Goal: Information Seeking & Learning: Learn about a topic

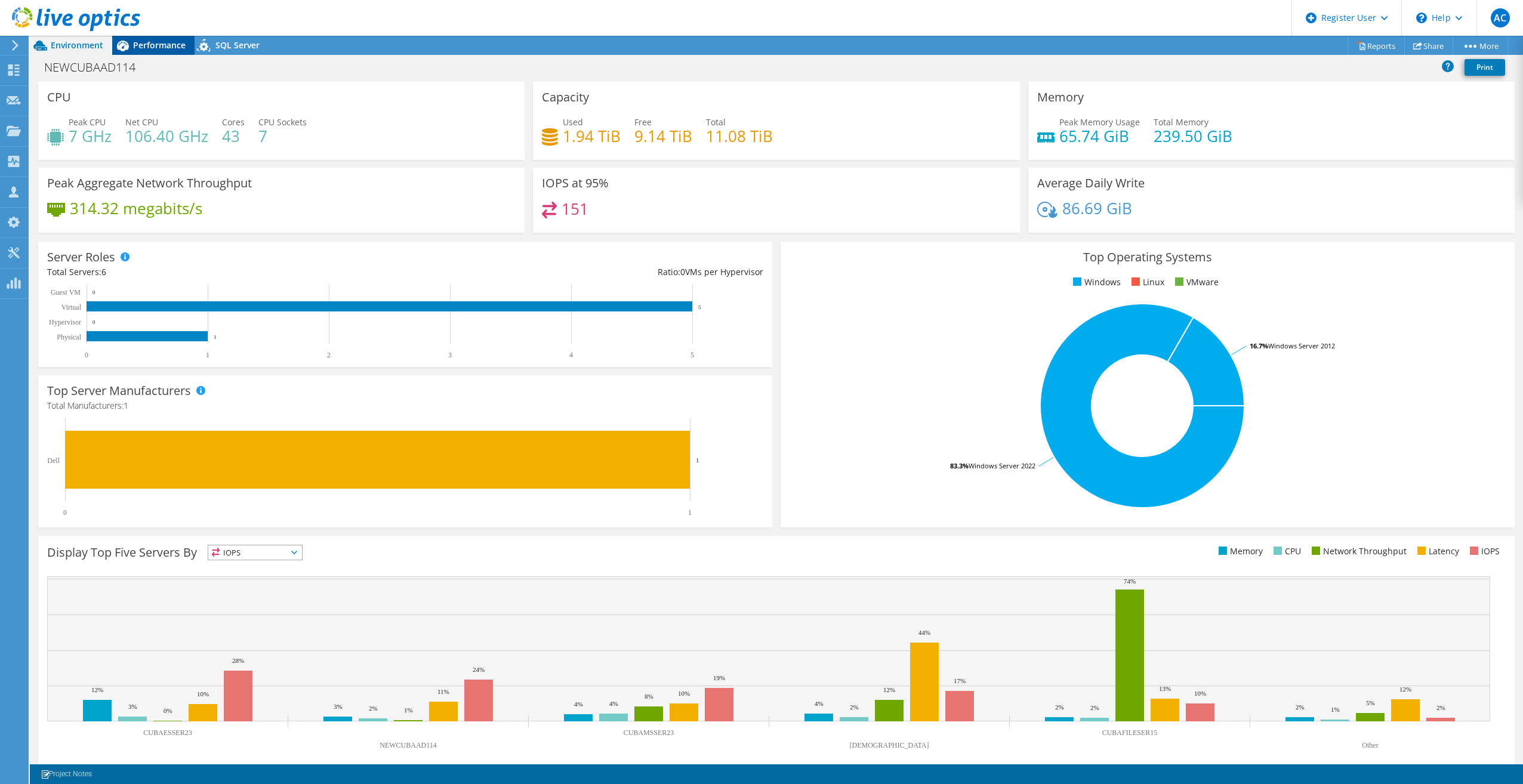
click at [162, 46] on span "Performance" at bounding box center [159, 45] width 53 height 12
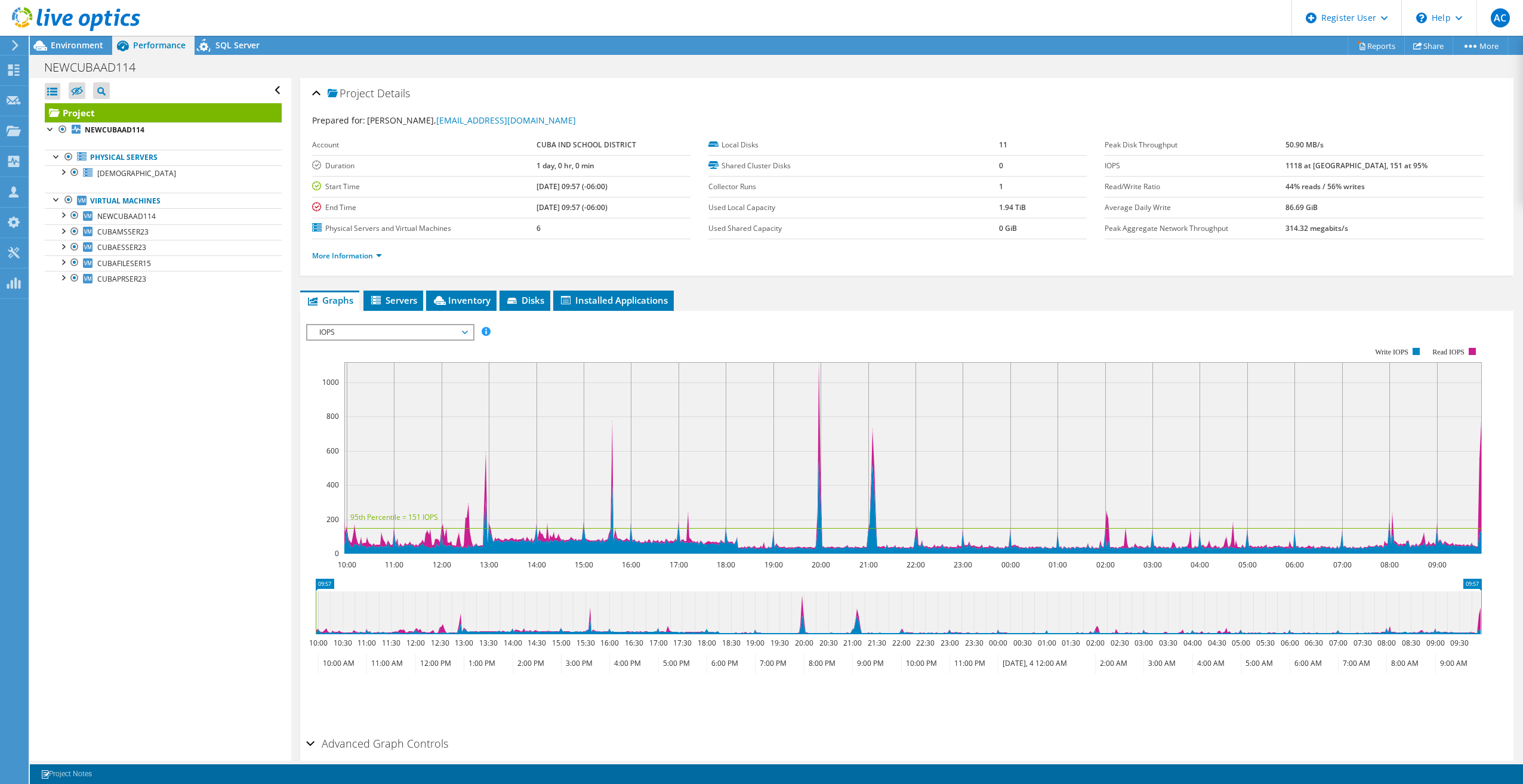
click at [84, 36] on div at bounding box center [70, 20] width 140 height 40
click at [76, 42] on span "Environment" at bounding box center [77, 45] width 53 height 12
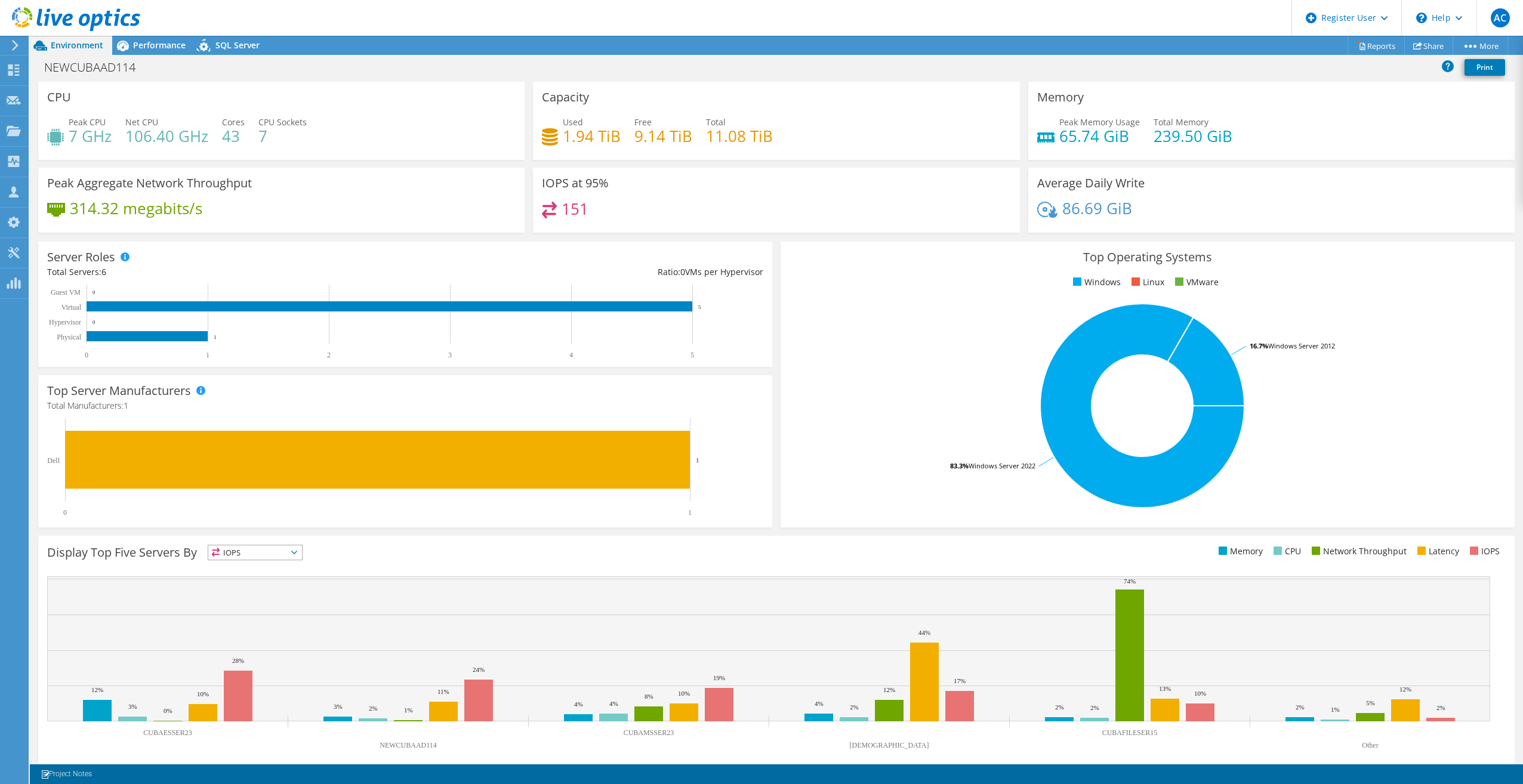
click at [162, 59] on div "NEWCUBAAD114 Print" at bounding box center [776, 67] width 1493 height 22
click at [162, 52] on div "Performance" at bounding box center [153, 45] width 83 height 19
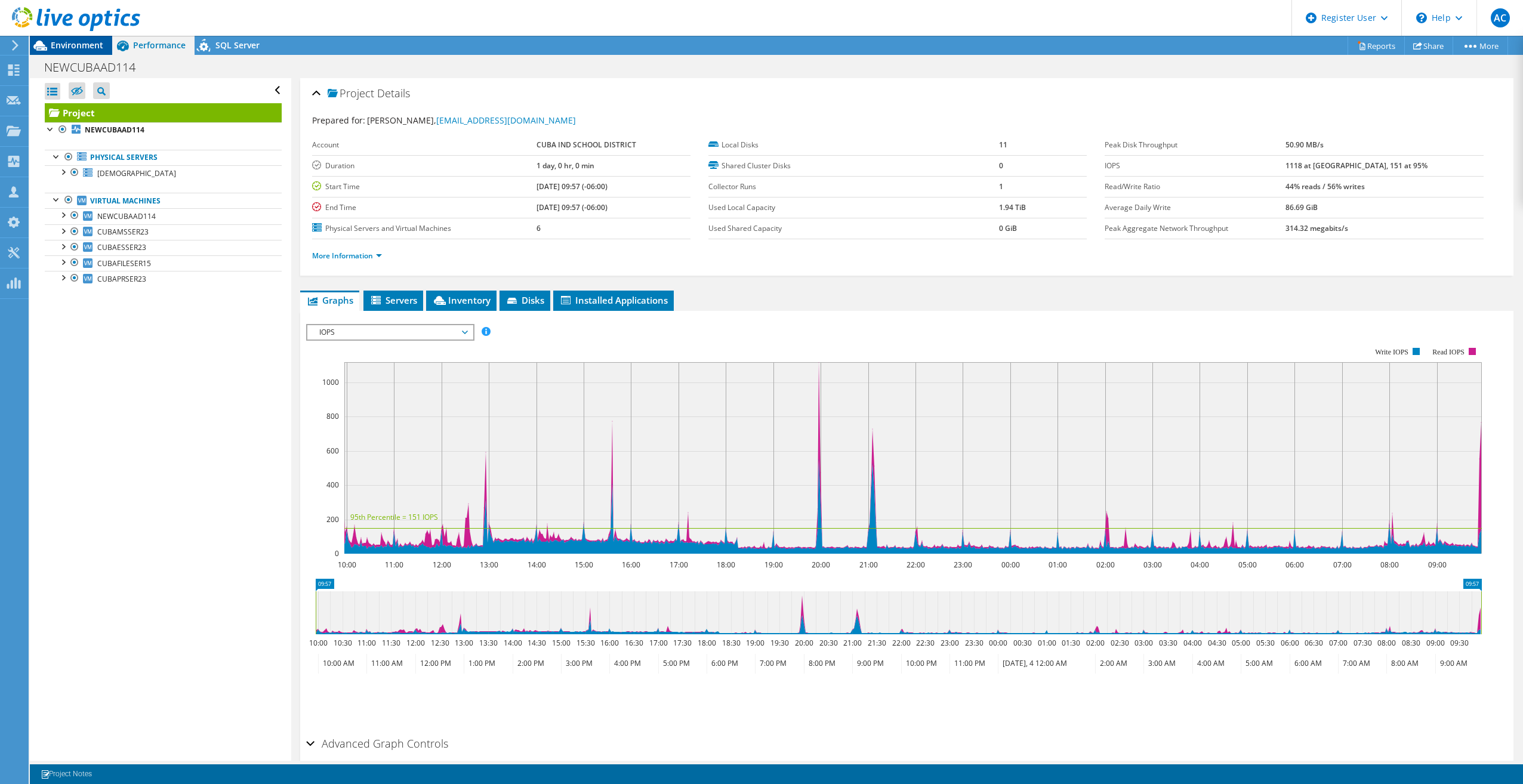
click at [80, 50] on span "Environment" at bounding box center [77, 45] width 53 height 12
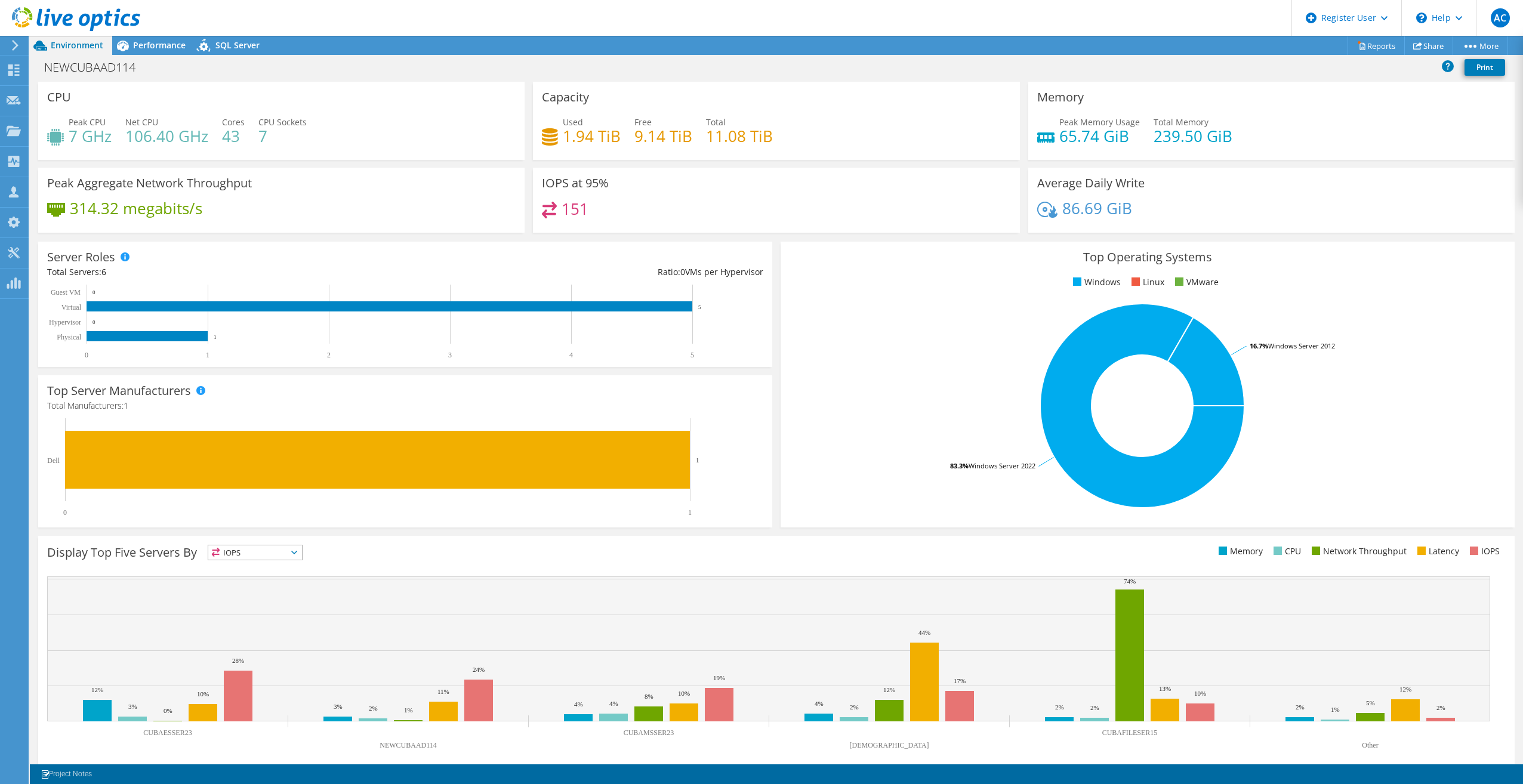
click at [394, 258] on div "Server Roles Physical Servers represent bare metal servers that were targets of…" at bounding box center [405, 304] width 734 height 125
drag, startPoint x: 176, startPoint y: 48, endPoint x: 182, endPoint y: 108, distance: 60.3
click at [175, 48] on span "Performance" at bounding box center [159, 45] width 53 height 12
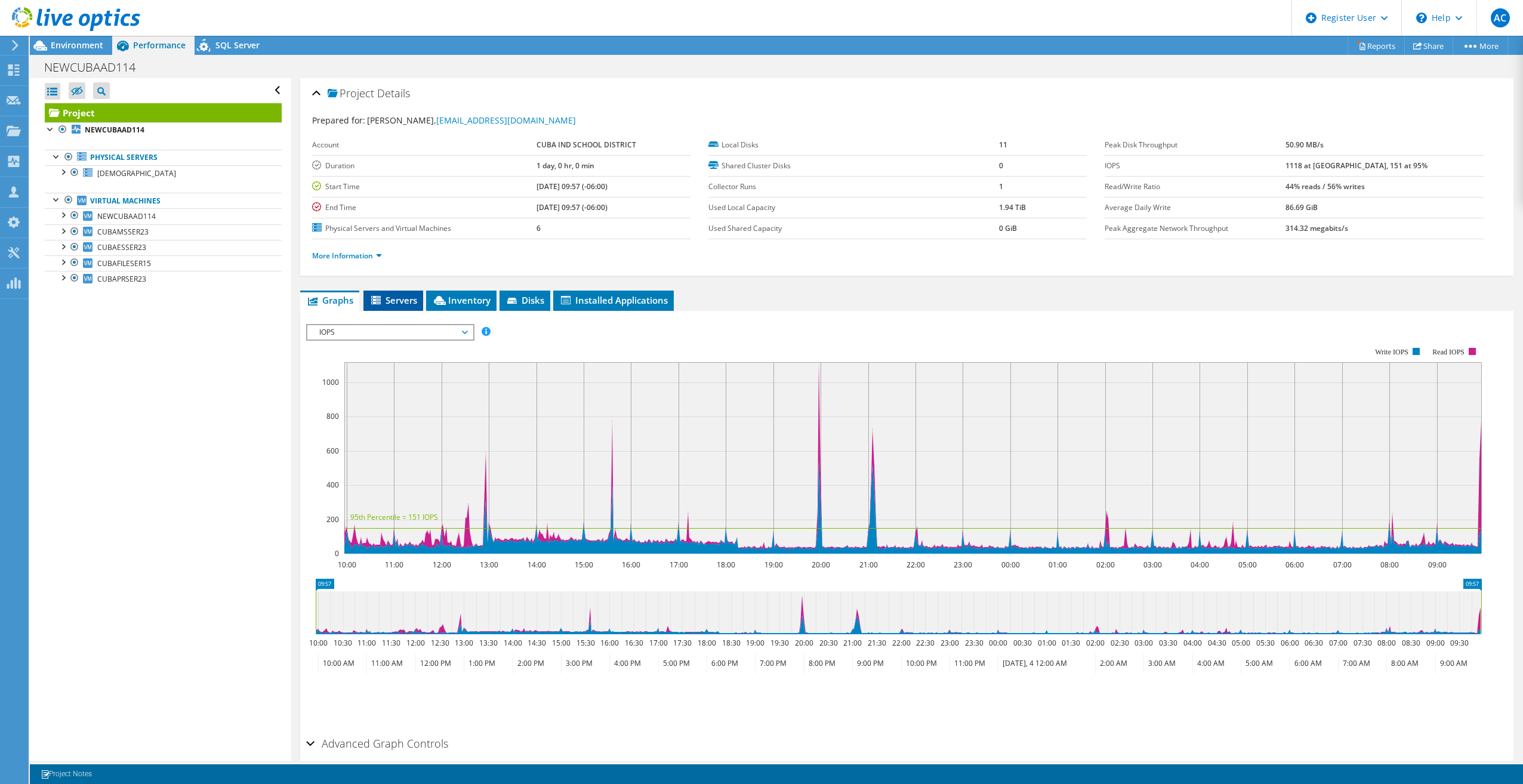
click at [399, 298] on span "Servers" at bounding box center [394, 300] width 48 height 12
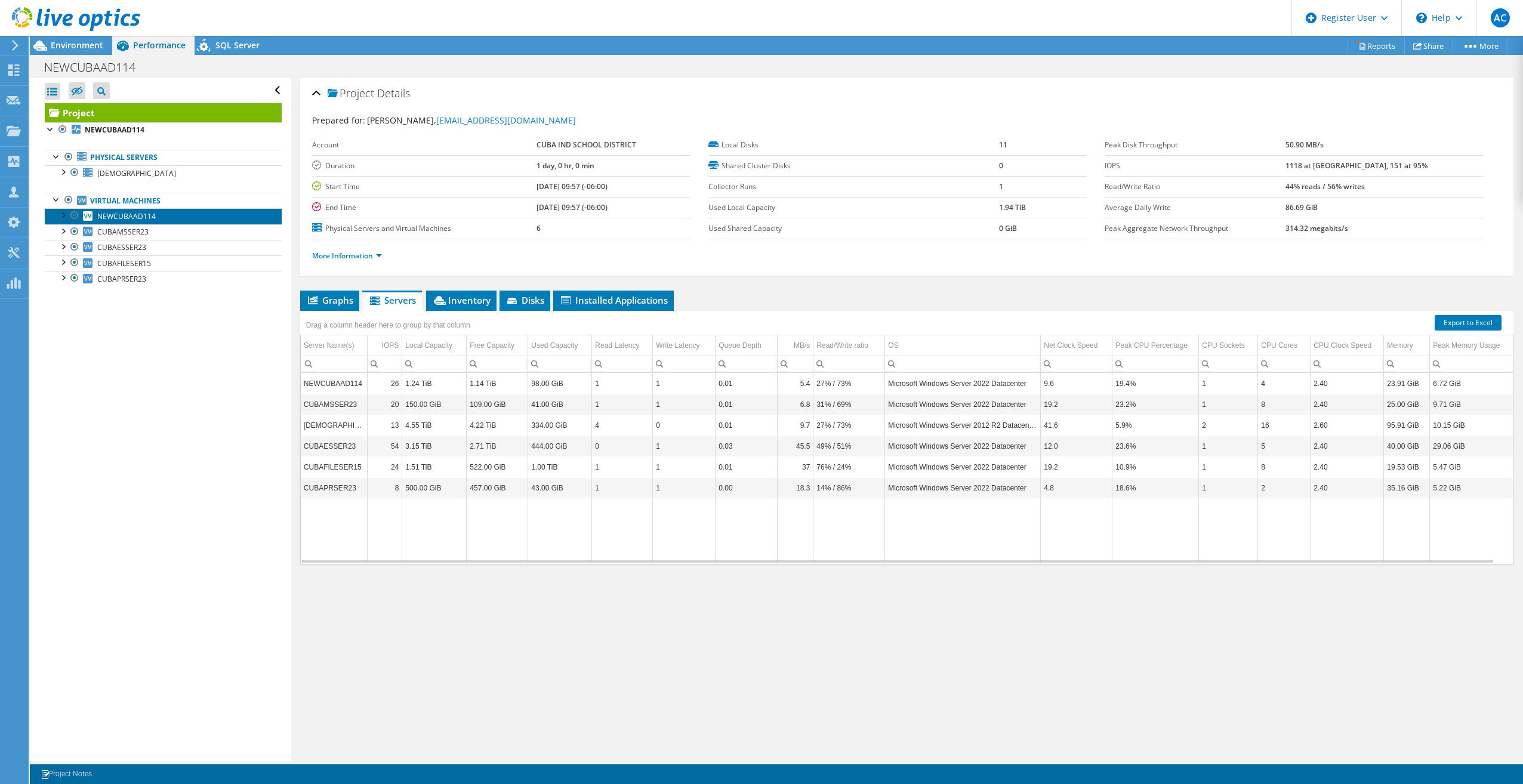
click at [113, 215] on span "NEWCUBAAD114" at bounding box center [127, 216] width 59 height 10
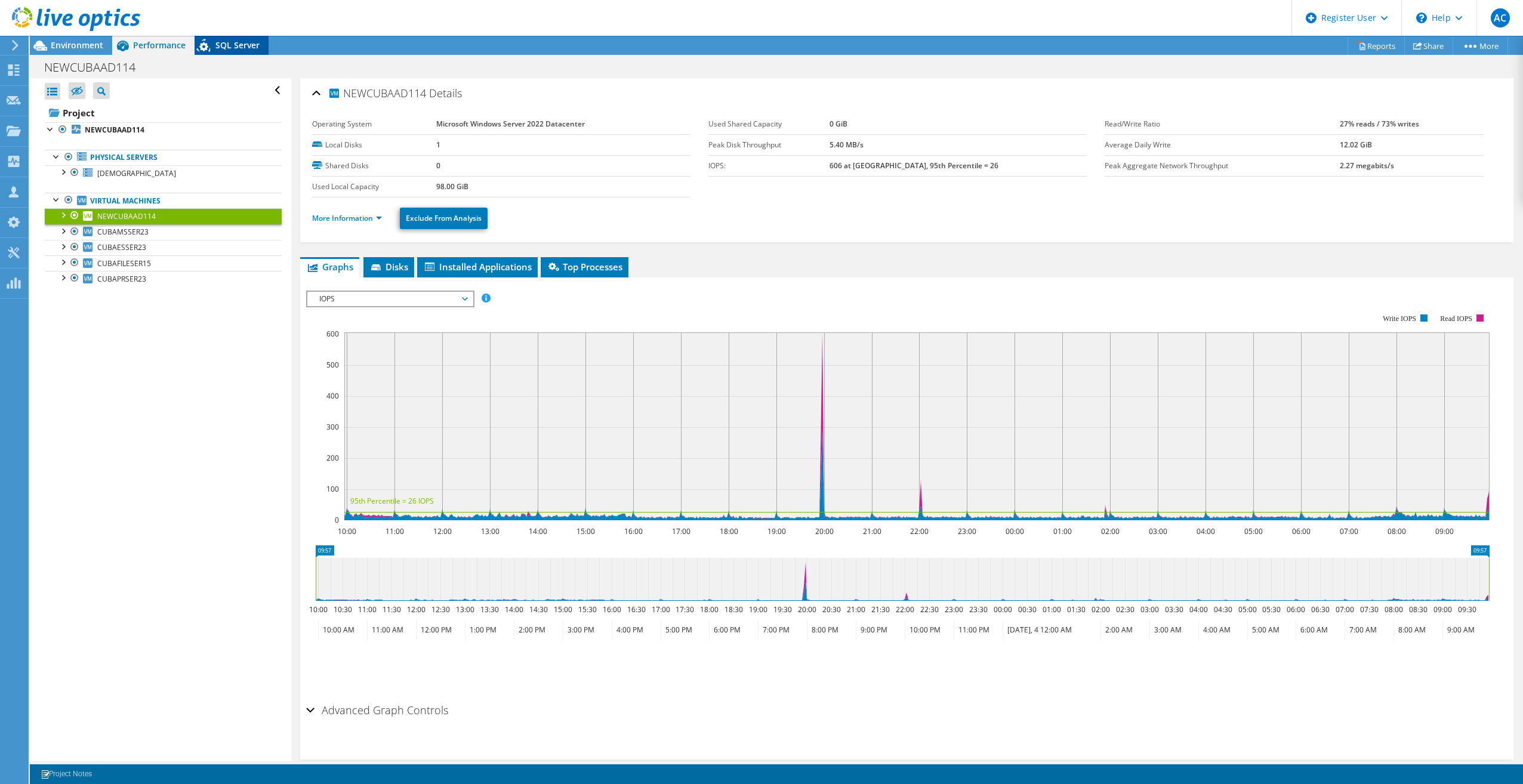
click at [233, 49] on span "SQL Server" at bounding box center [238, 45] width 44 height 12
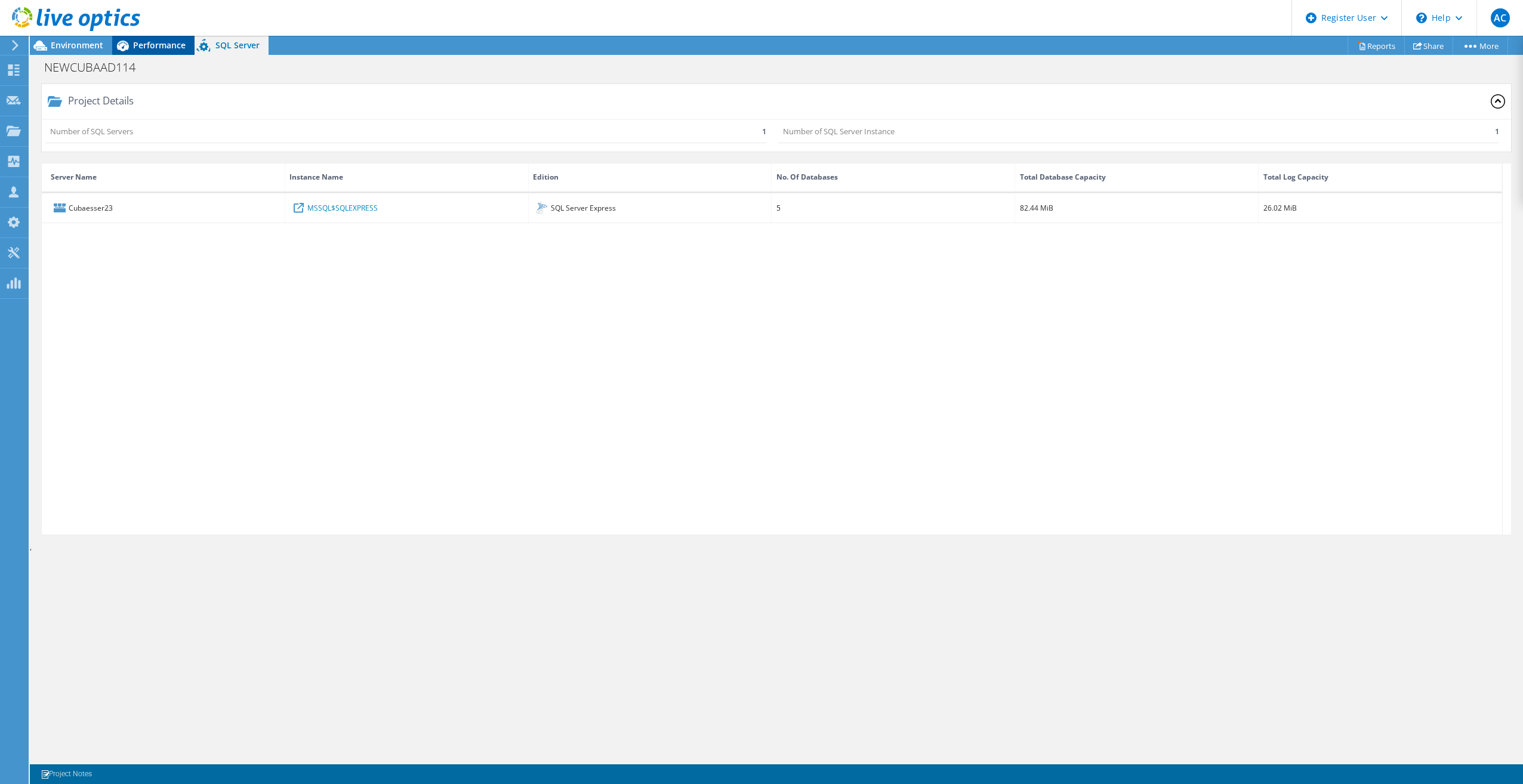
click at [173, 50] on span "Performance" at bounding box center [159, 45] width 53 height 12
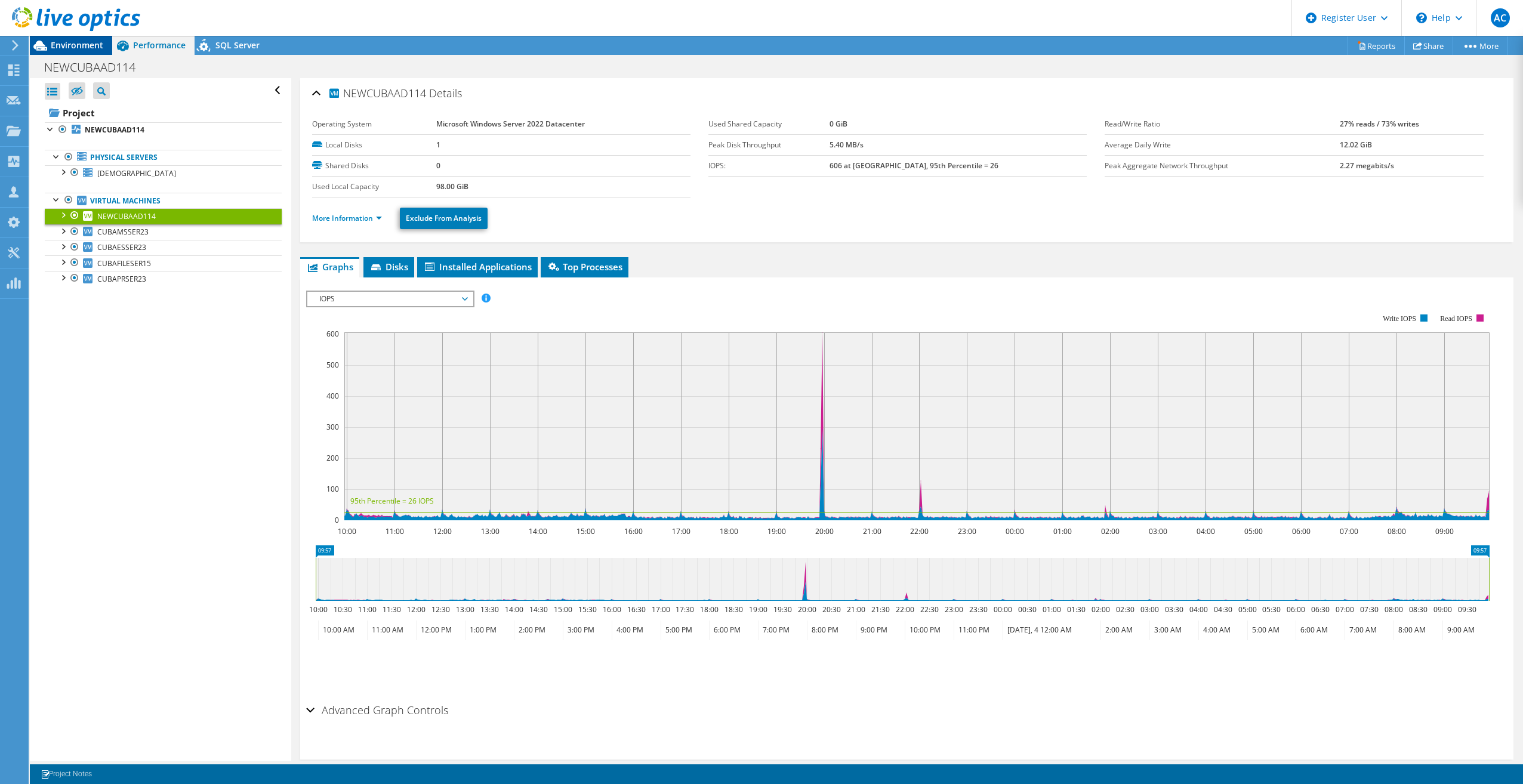
click at [98, 45] on span "Environment" at bounding box center [77, 45] width 53 height 12
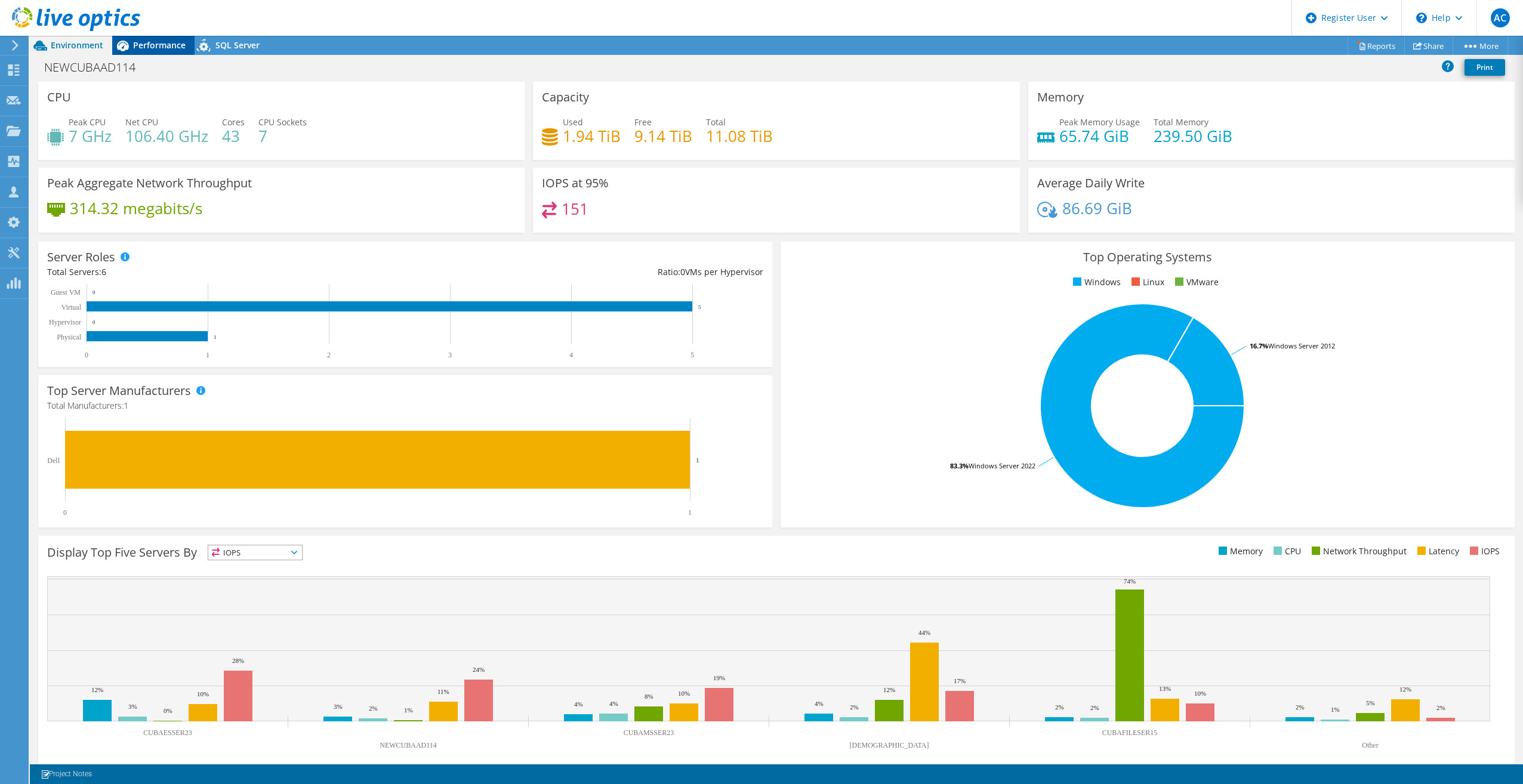
click at [157, 37] on div "Performance" at bounding box center [153, 45] width 83 height 19
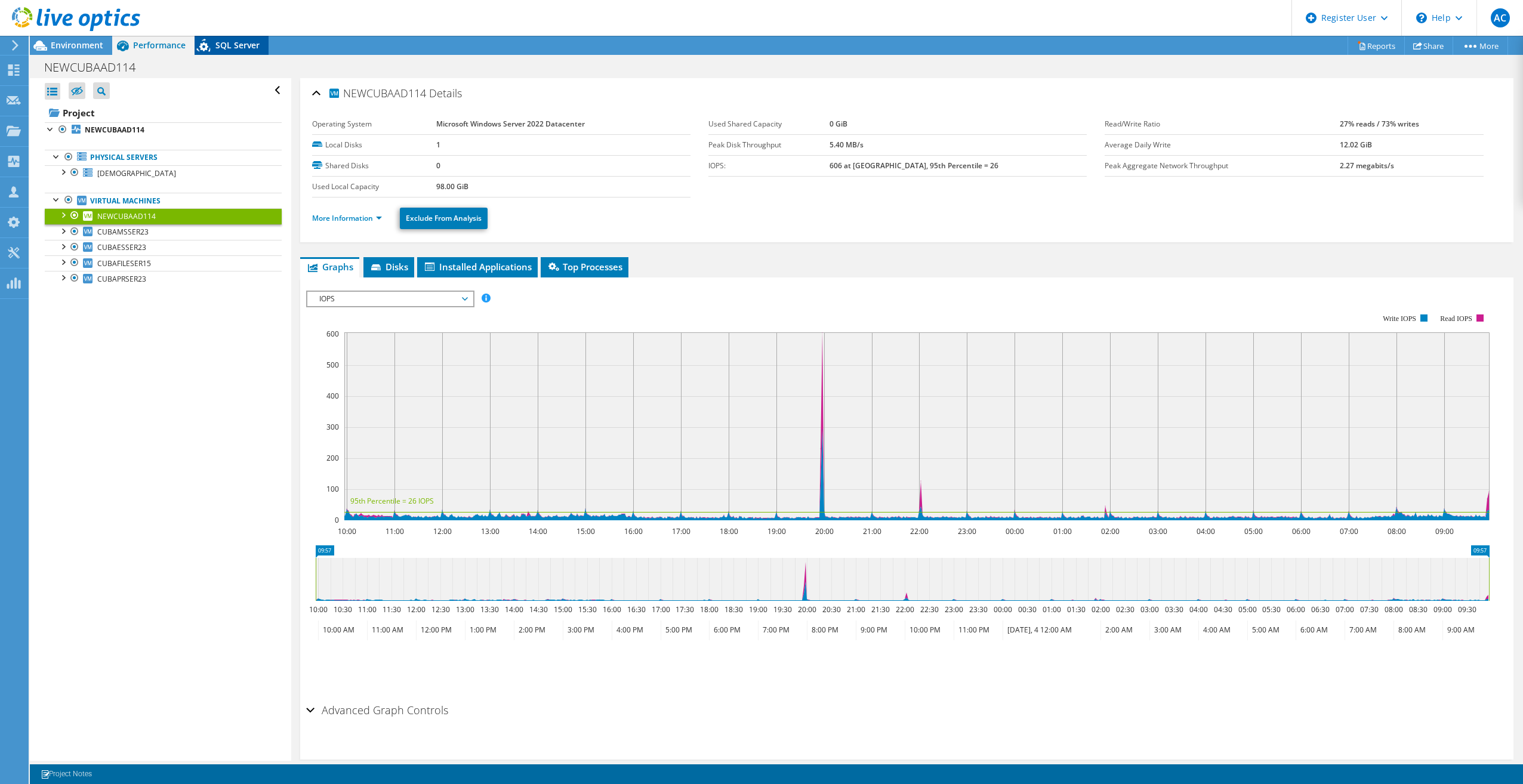
click at [221, 45] on span "SQL Server" at bounding box center [238, 45] width 44 height 12
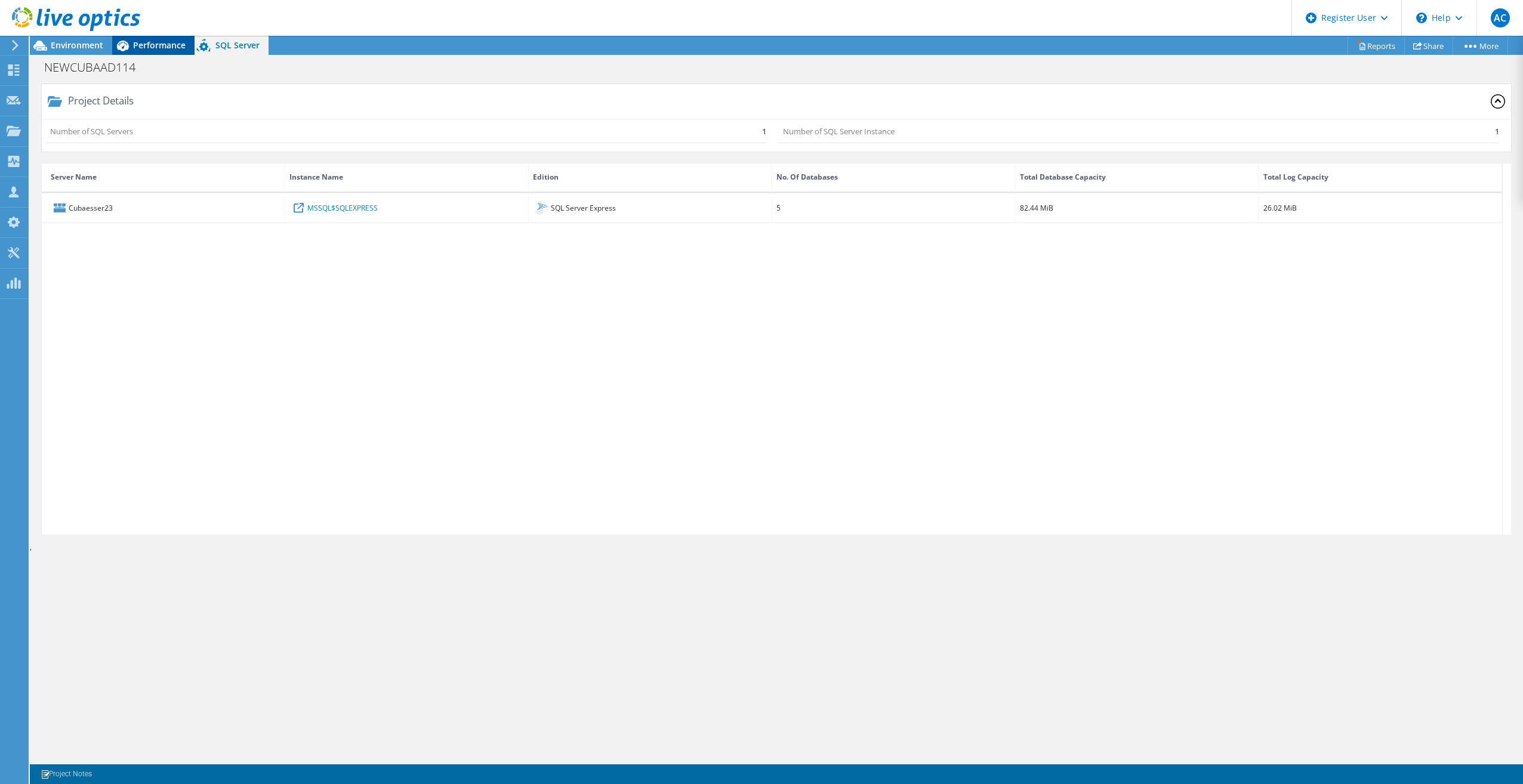
click at [174, 42] on span "Performance" at bounding box center [159, 45] width 53 height 12
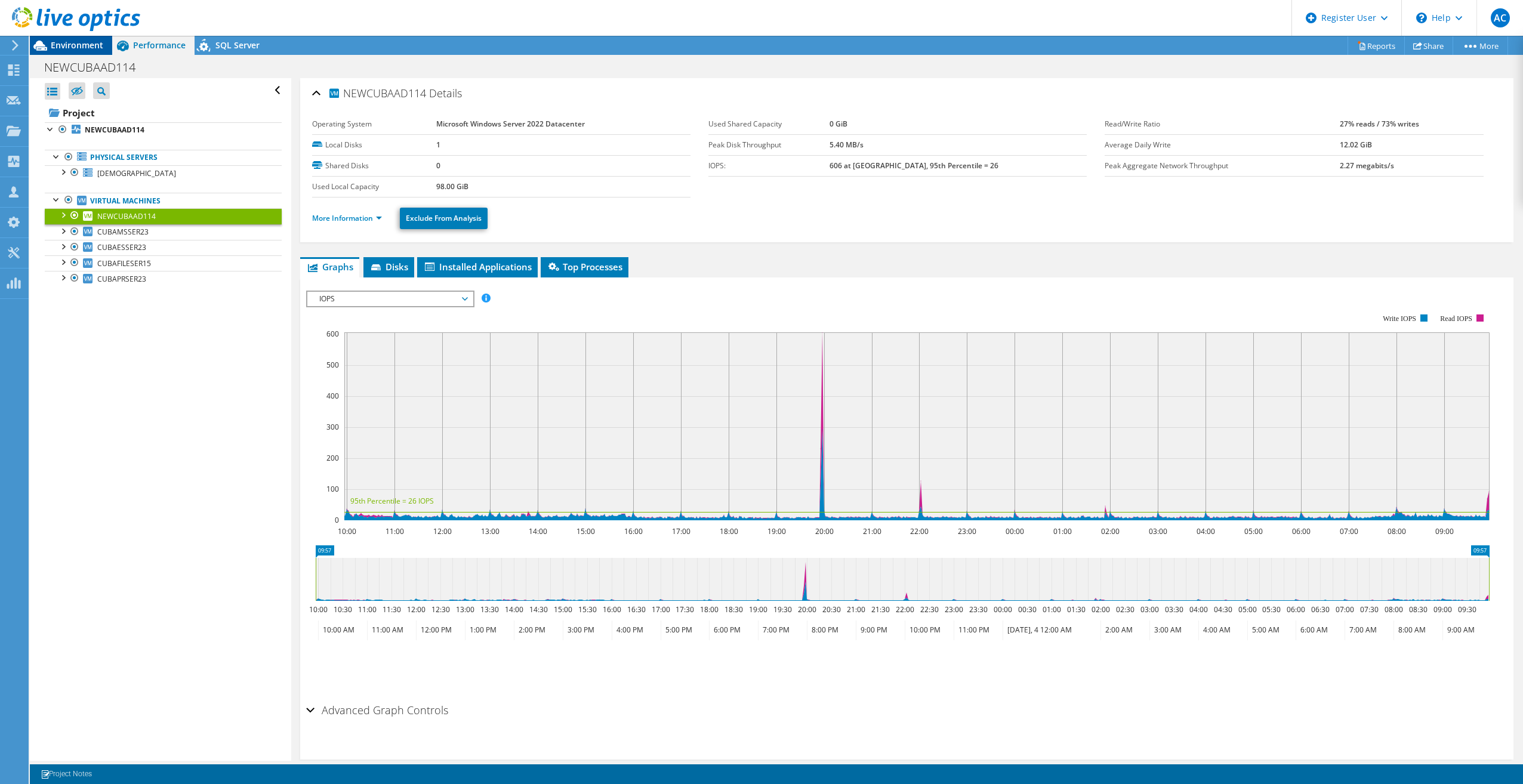
click at [81, 45] on span "Environment" at bounding box center [77, 45] width 53 height 12
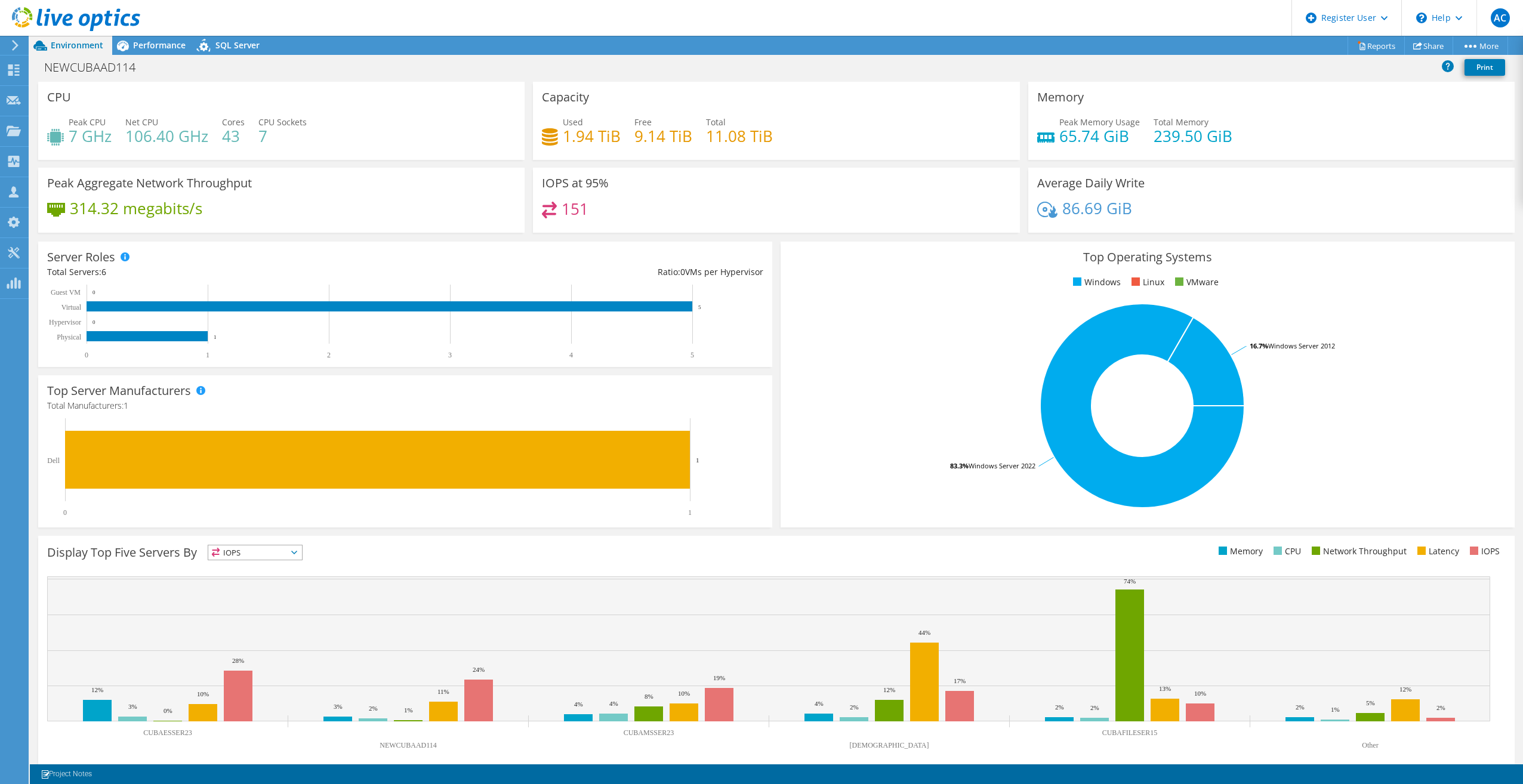
click at [495, 261] on div "Server Roles Physical Servers represent bare metal servers that were targets of…" at bounding box center [405, 304] width 734 height 125
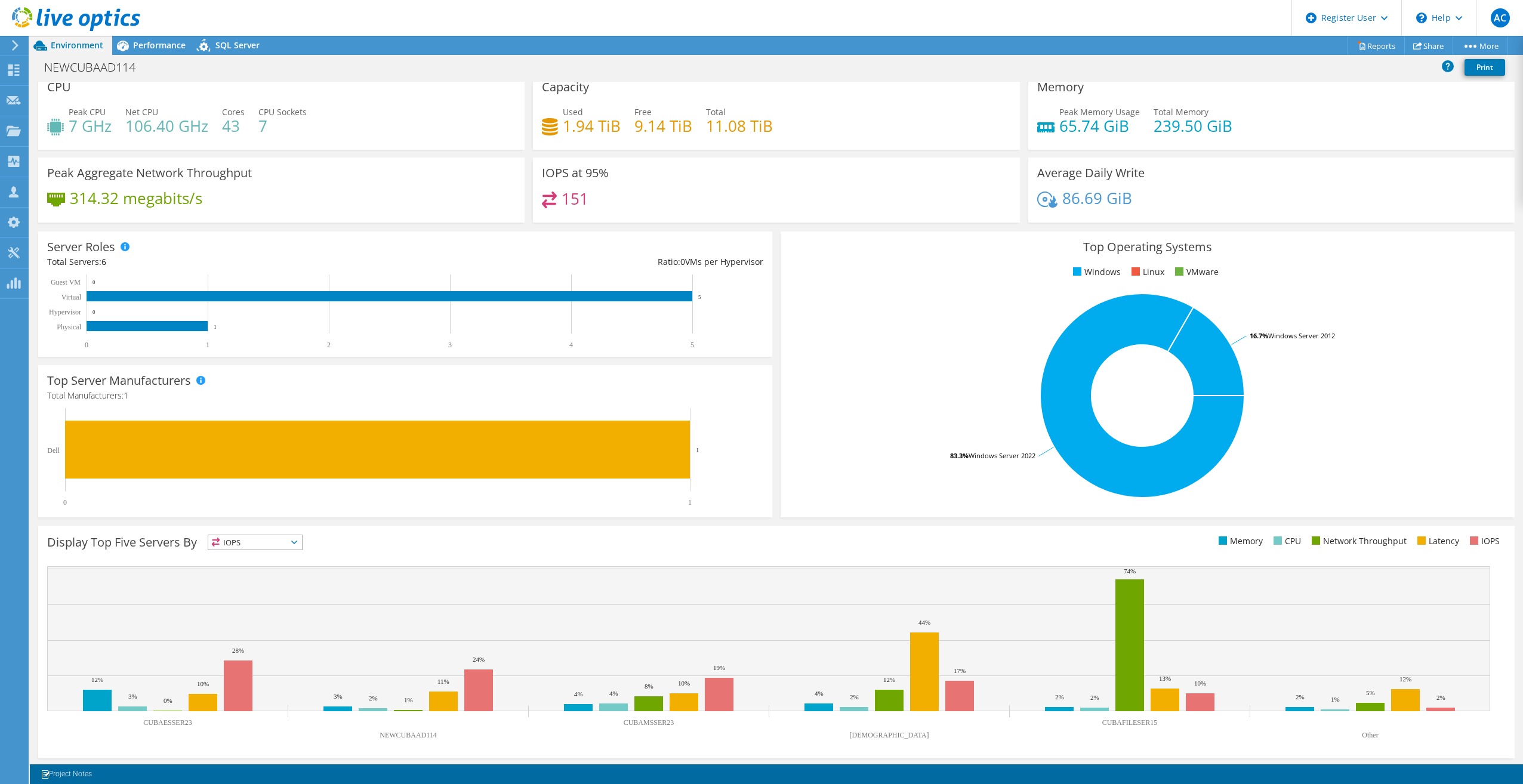
scroll to position [12, 0]
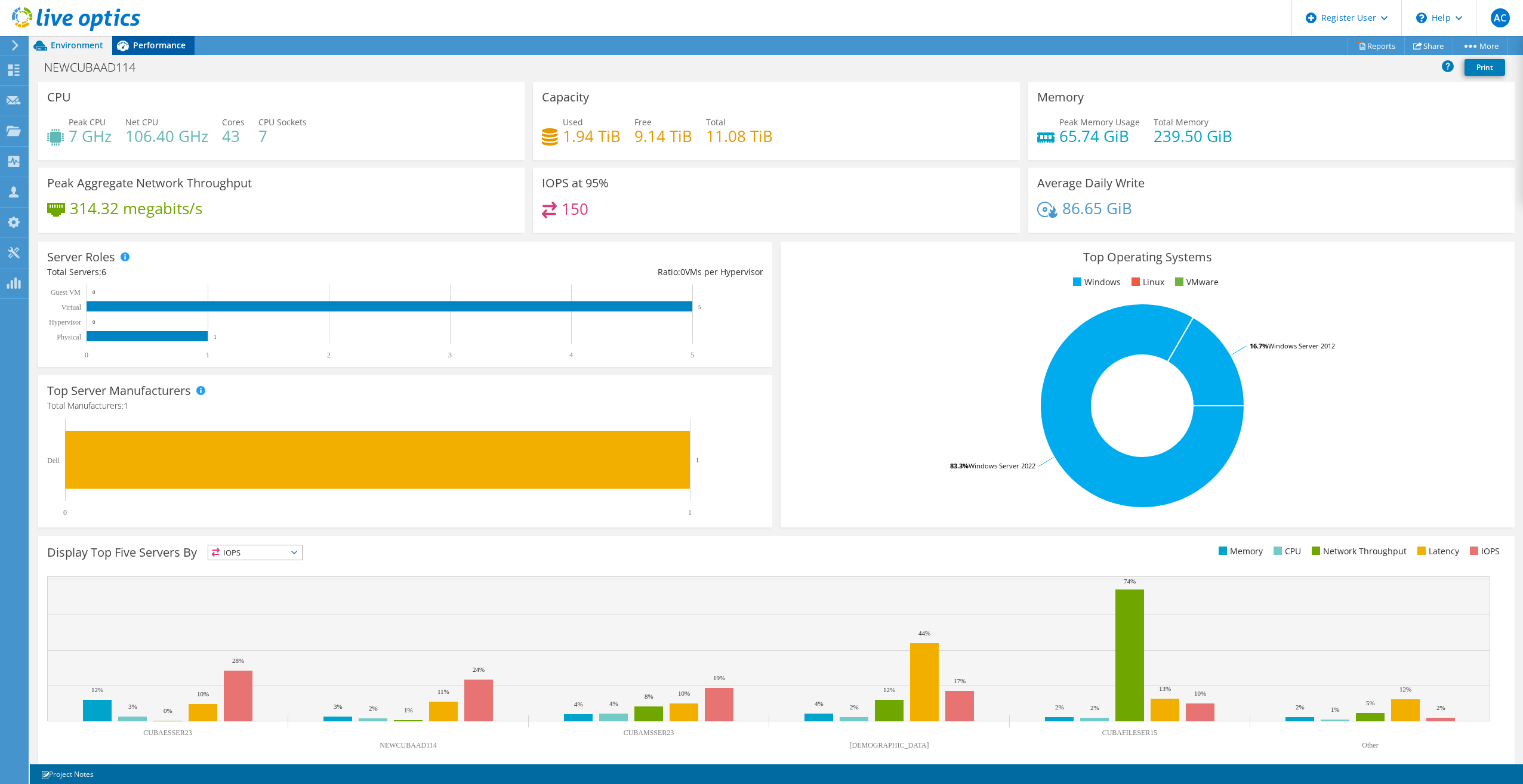
click at [157, 48] on span "Performance" at bounding box center [159, 45] width 53 height 12
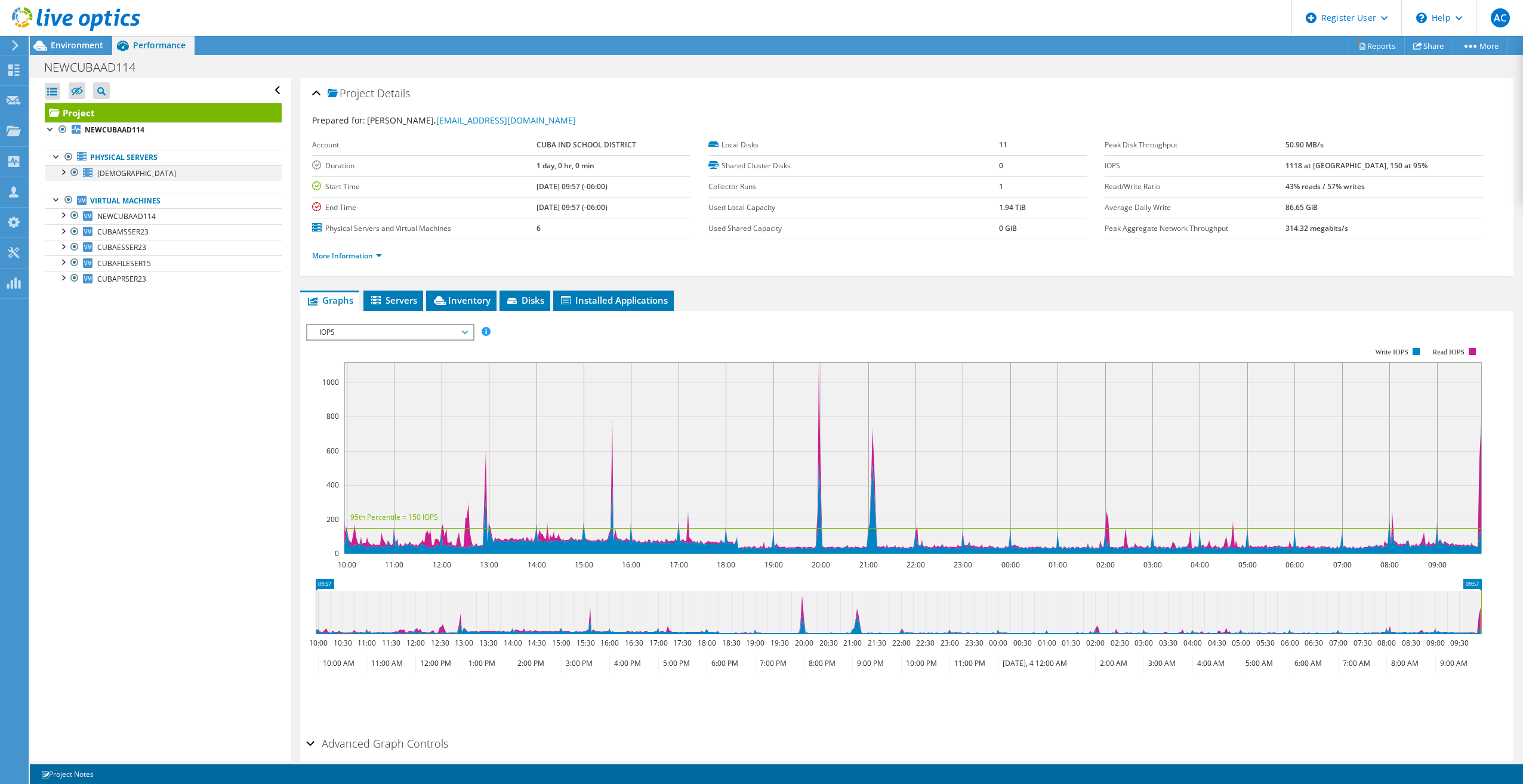
click at [63, 174] on div at bounding box center [62, 171] width 12 height 12
click at [67, 233] on div at bounding box center [68, 233] width 12 height 12
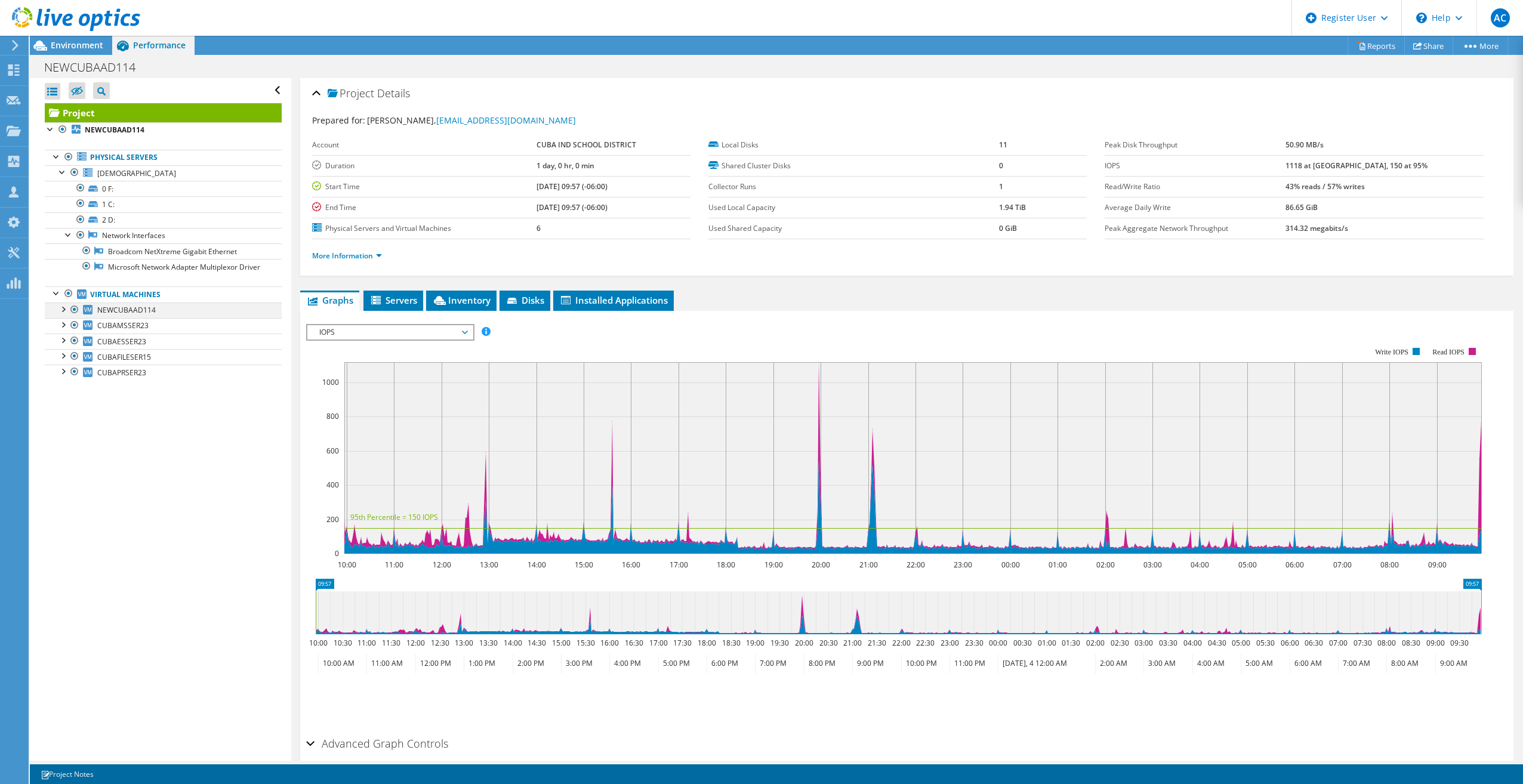
click at [64, 315] on div at bounding box center [62, 308] width 12 height 12
click at [63, 361] on div at bounding box center [62, 354] width 12 height 12
click at [64, 408] on div at bounding box center [62, 401] width 12 height 12
click at [62, 470] on div at bounding box center [62, 464] width 12 height 12
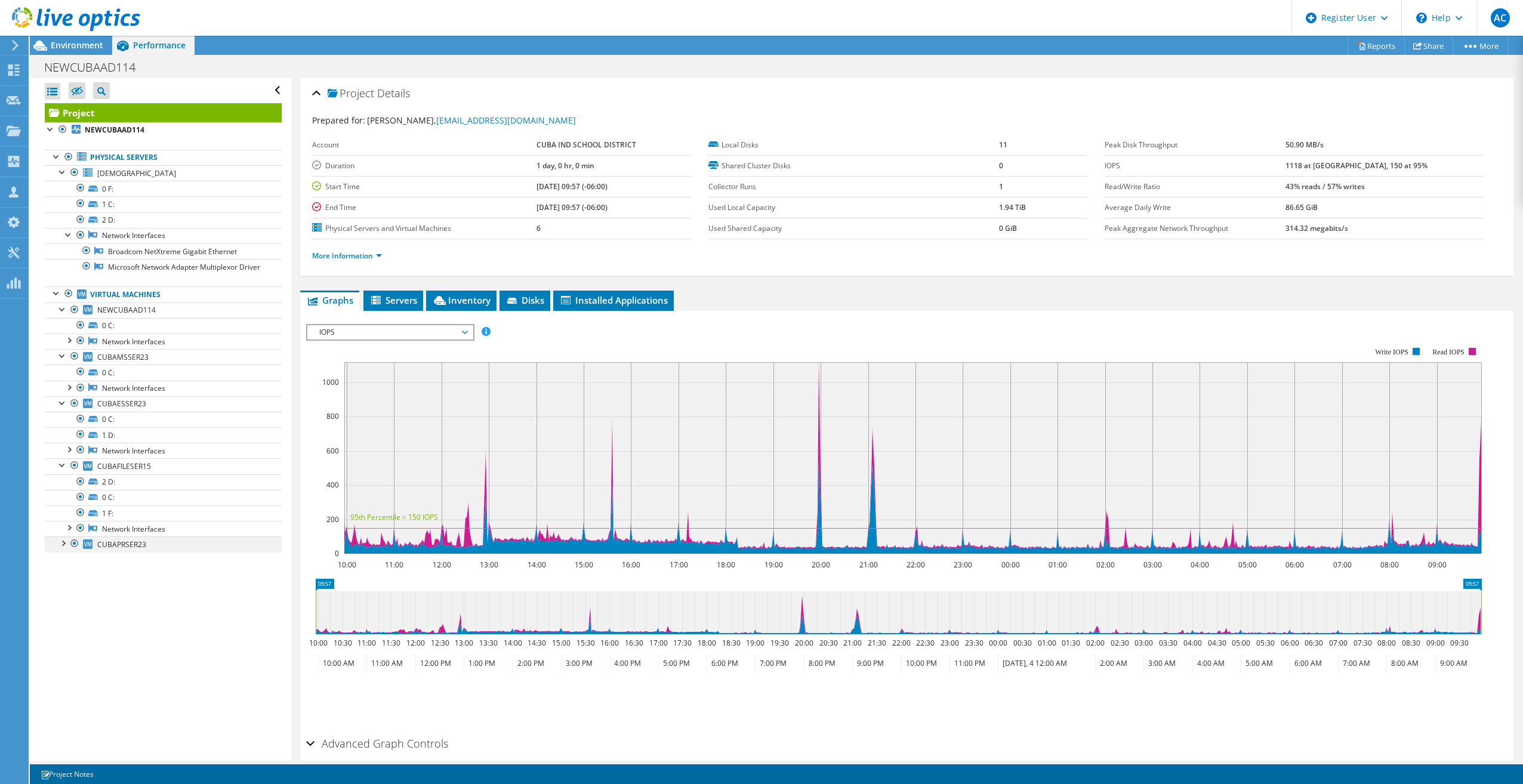
click at [66, 548] on div at bounding box center [62, 542] width 12 height 12
click at [749, 297] on ul "Graphs Servers Inventory Hypervisor Disks Cluster Disks Installed Applications" at bounding box center [907, 301] width 1213 height 20
click at [84, 48] on span "Environment" at bounding box center [77, 45] width 53 height 12
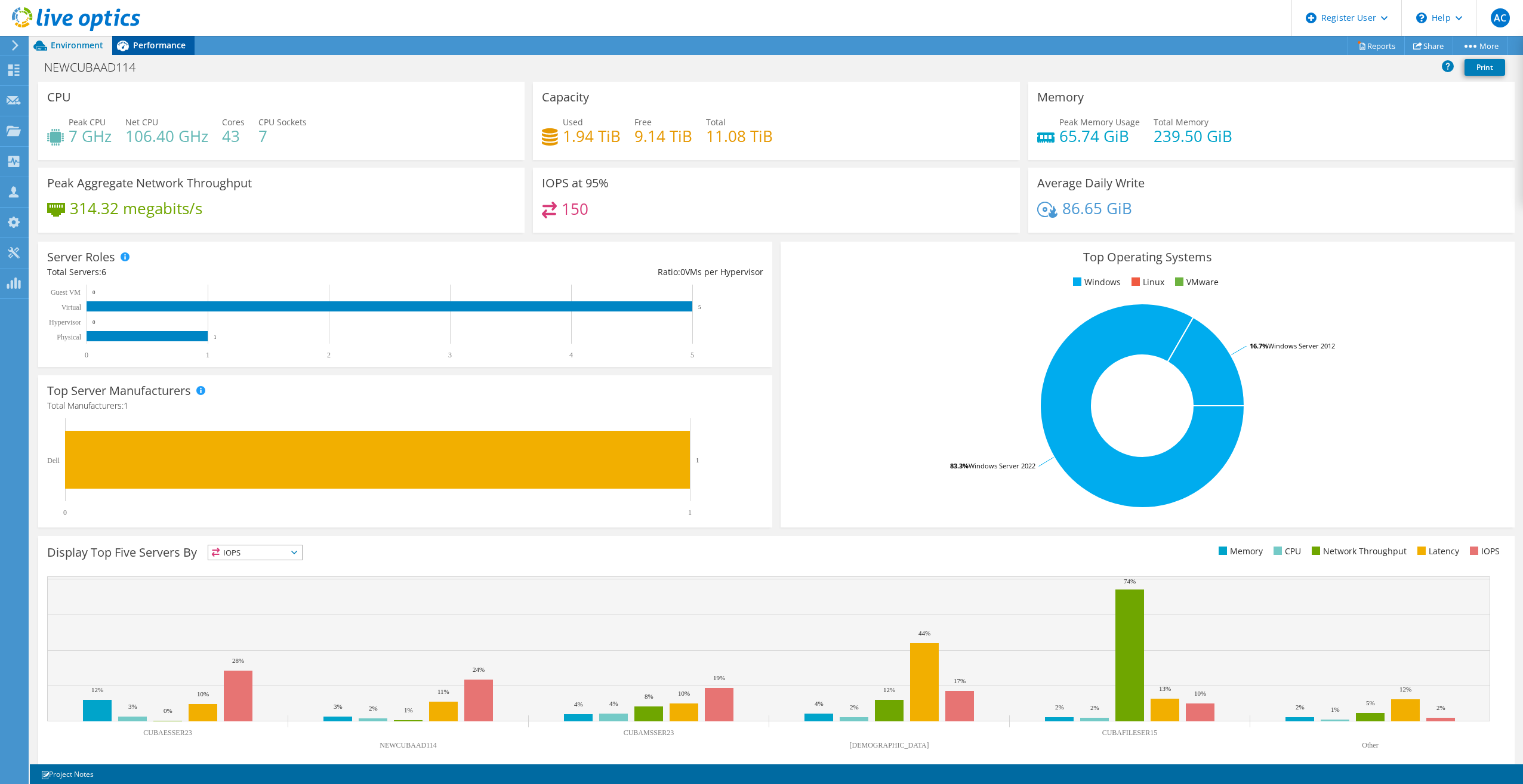
click at [152, 45] on span "Performance" at bounding box center [159, 45] width 53 height 12
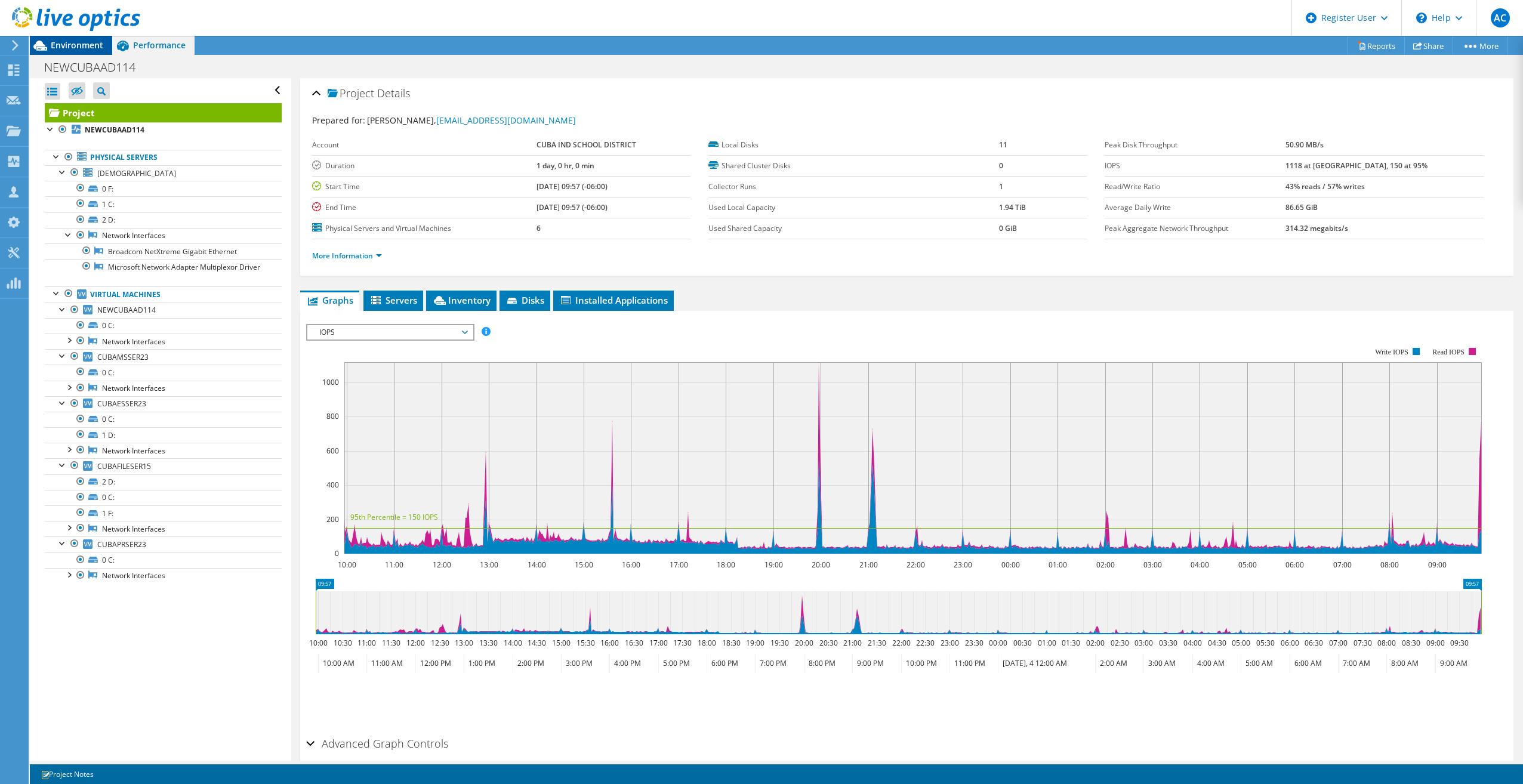
click at [90, 49] on span "Environment" at bounding box center [77, 45] width 53 height 12
